Goal: Navigation & Orientation: Understand site structure

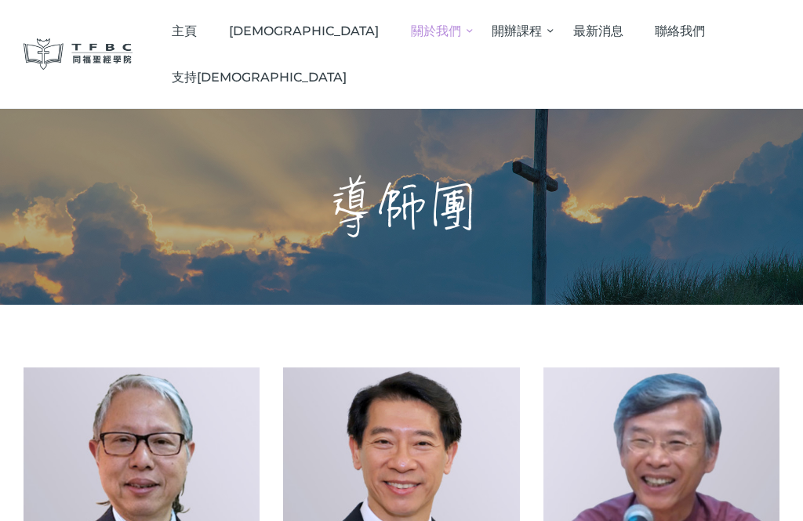
click at [314, 34] on span "[DEMOGRAPHIC_DATA]" at bounding box center [304, 31] width 150 height 15
click at [654, 30] on span "聯絡我們" at bounding box center [679, 31] width 50 height 15
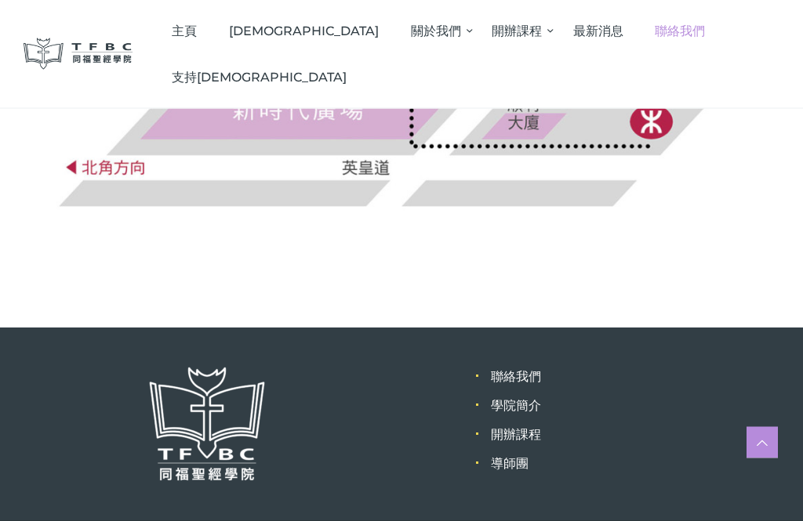
scroll to position [795, 0]
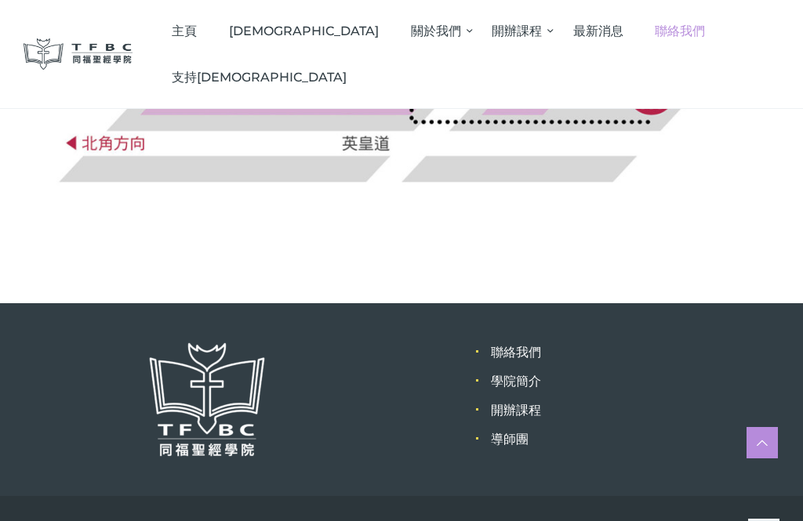
click at [524, 387] on link "學院簡介" at bounding box center [516, 381] width 50 height 15
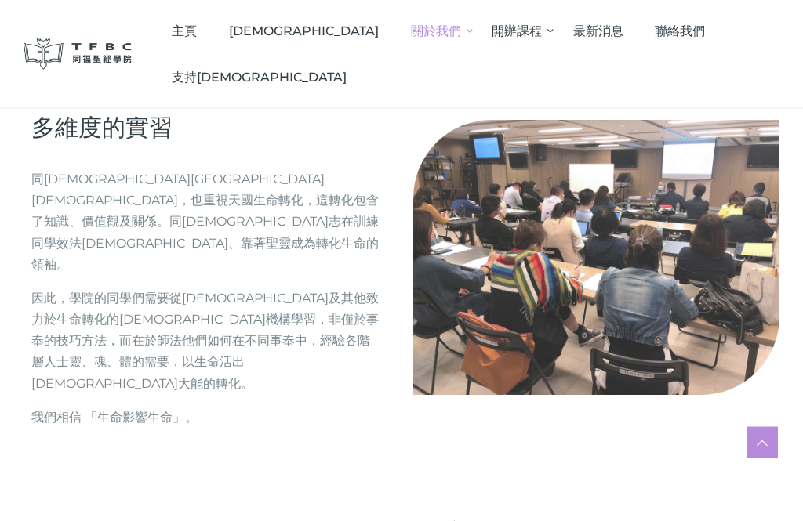
scroll to position [1927, 0]
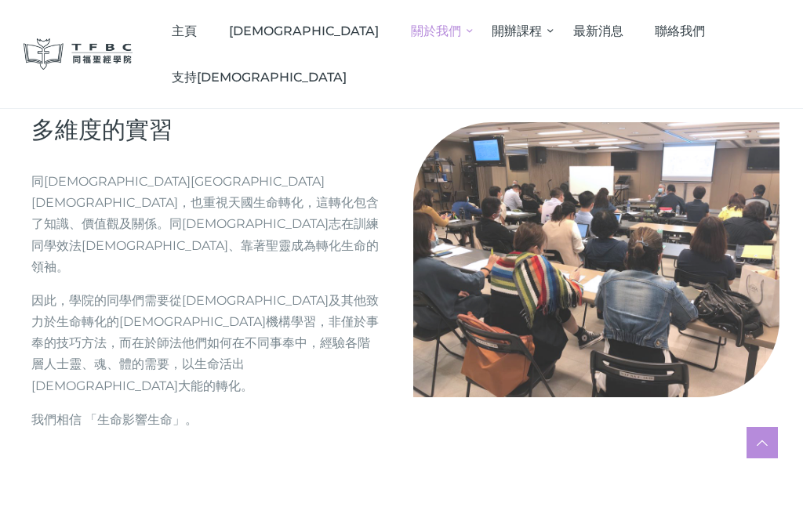
scroll to position [1927, 0]
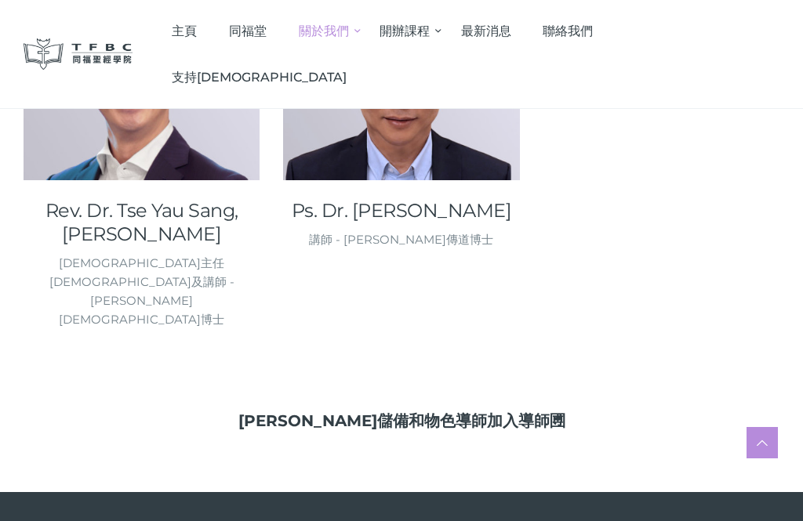
scroll to position [2425, 0]
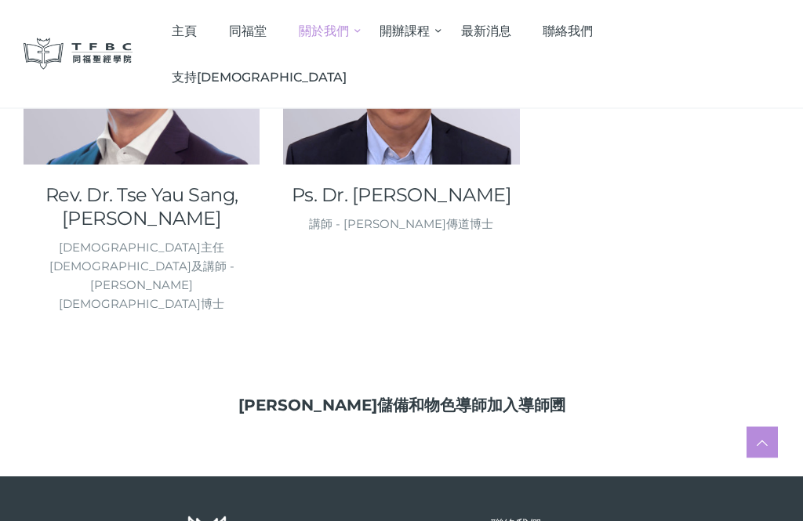
click at [525, 518] on link "聯絡我們" at bounding box center [516, 525] width 50 height 15
